Goal: Information Seeking & Learning: Learn about a topic

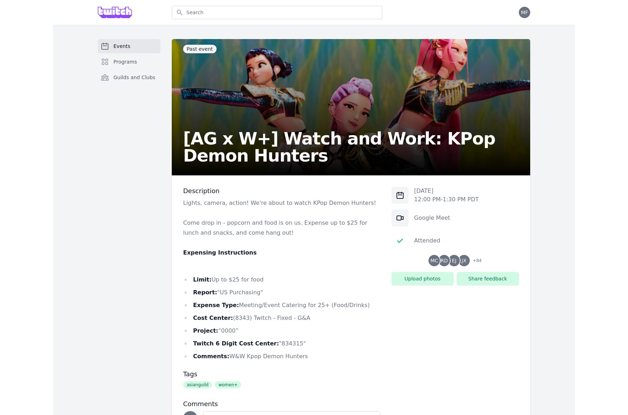
scroll to position [5, 0]
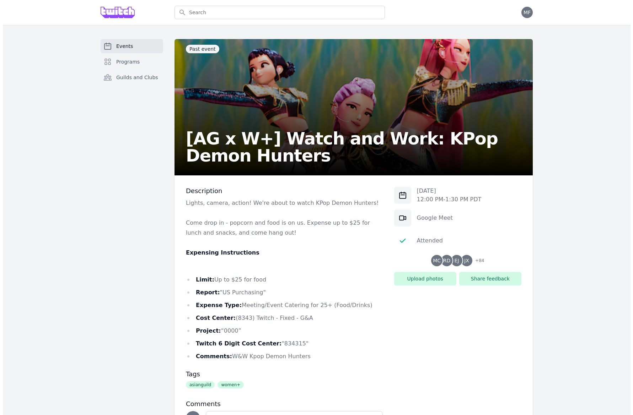
scroll to position [71, 0]
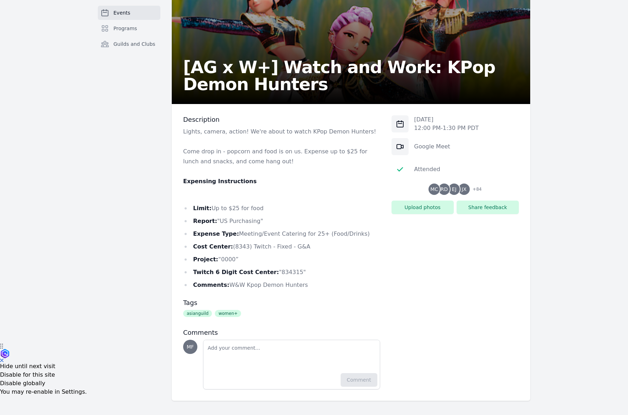
click at [476, 189] on span "+ 84" at bounding box center [474, 190] width 13 height 10
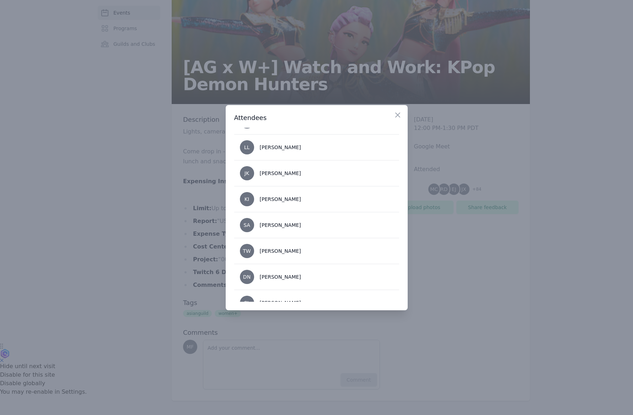
scroll to position [0, 0]
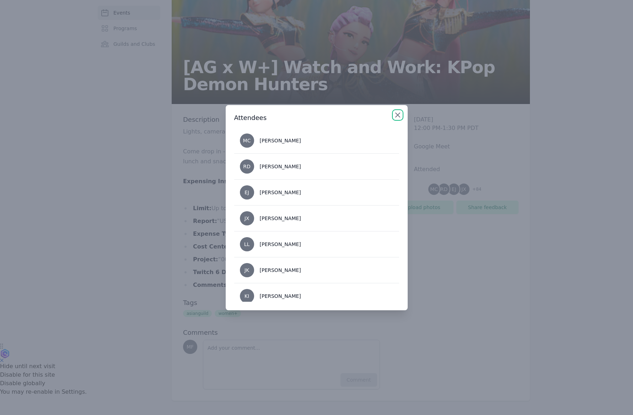
click at [399, 116] on icon "button" at bounding box center [398, 115] width 4 height 4
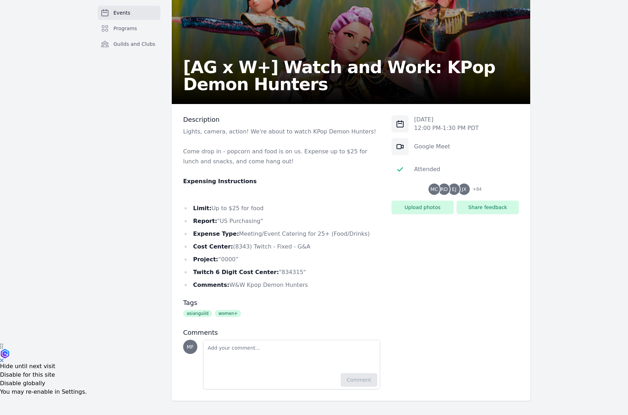
click at [570, 143] on div "Events Programs Guilds and Clubs Past event [AG x W+] Watch and Work: KPop Demo…" at bounding box center [314, 184] width 628 height 462
click at [479, 190] on span "+ 84" at bounding box center [474, 190] width 13 height 10
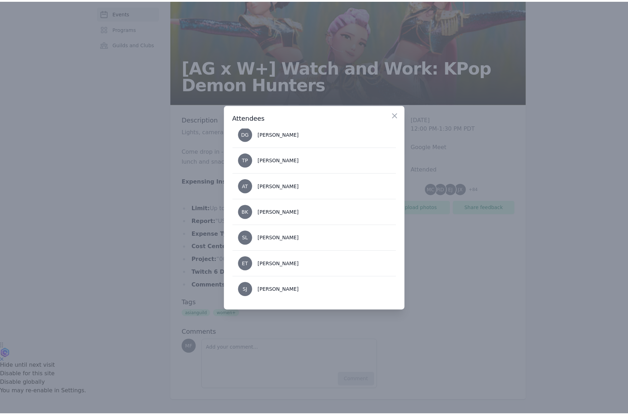
scroll to position [2109, 0]
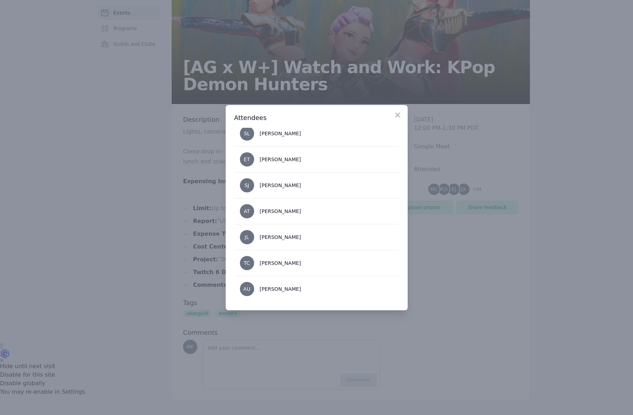
click at [116, 43] on div at bounding box center [316, 207] width 633 height 415
